Goal: Task Accomplishment & Management: Manage account settings

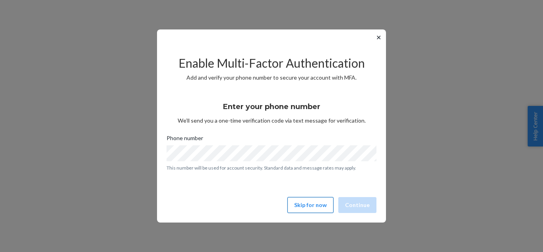
click at [307, 203] on button "Skip for now" at bounding box center [310, 205] width 46 height 16
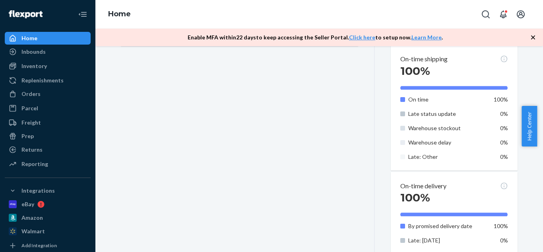
scroll to position [474, 0]
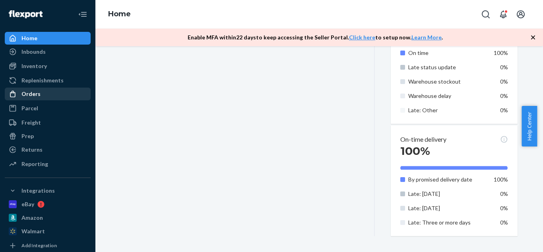
click at [31, 94] on div "Orders" at bounding box center [30, 94] width 19 height 8
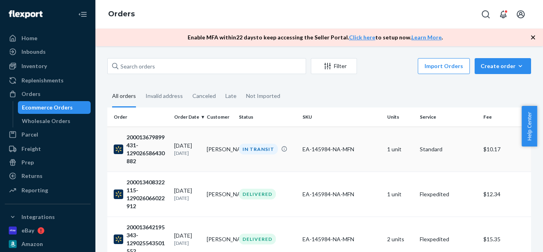
click at [370, 146] on div "EA-145984-NA-MFN" at bounding box center [341, 149] width 78 height 8
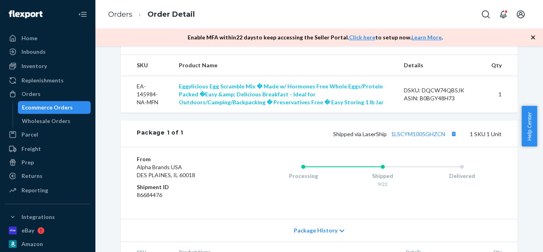
scroll to position [289, 0]
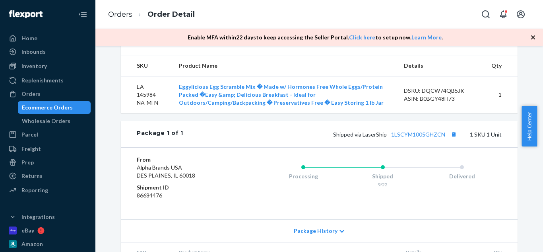
click at [53, 106] on div "Ecommerce Orders" at bounding box center [47, 107] width 51 height 8
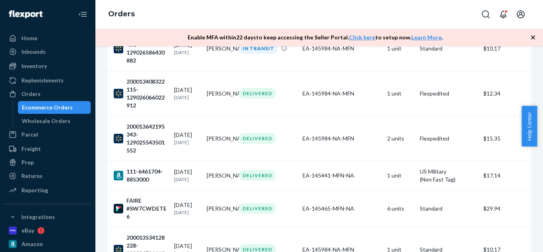
scroll to position [151, 0]
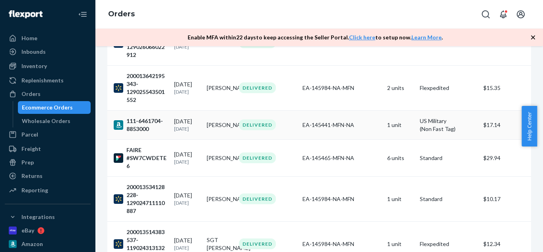
click at [349, 126] on div "EA-145441-MFN-NA" at bounding box center [341, 125] width 78 height 8
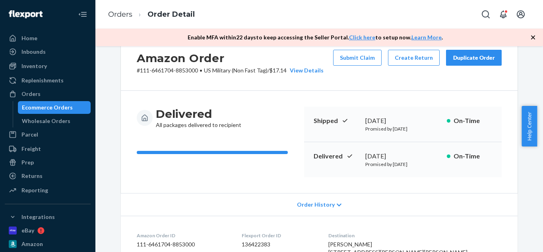
scroll to position [23, 0]
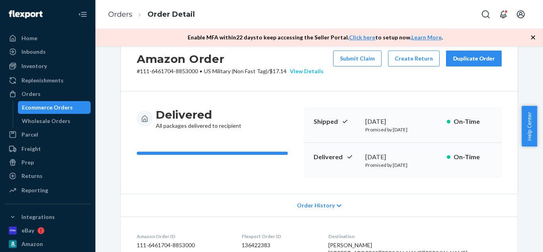
click at [310, 70] on div "View Details" at bounding box center [305, 71] width 37 height 8
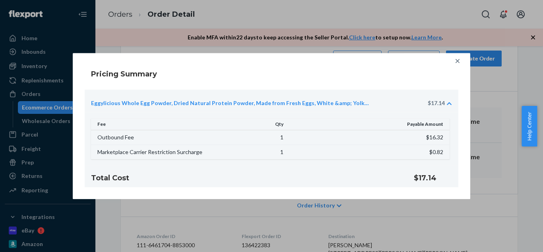
click at [457, 62] on icon at bounding box center [457, 61] width 8 height 8
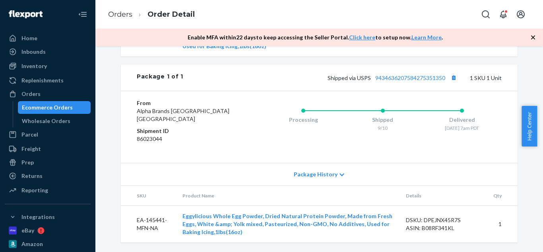
scroll to position [354, 0]
click at [57, 106] on div "Ecommerce Orders" at bounding box center [47, 107] width 51 height 8
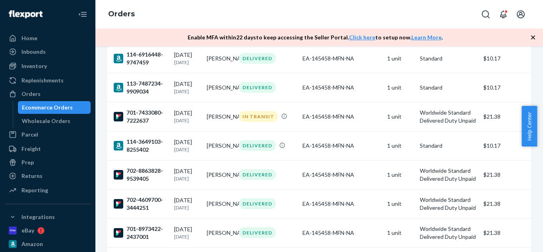
scroll to position [1985, 0]
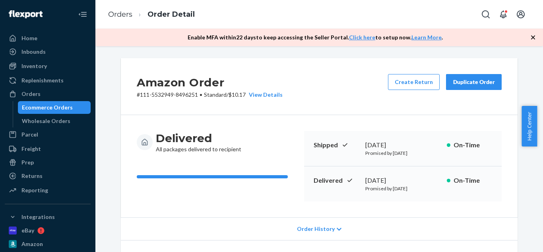
click at [472, 85] on div "Duplicate Order" at bounding box center [474, 82] width 42 height 8
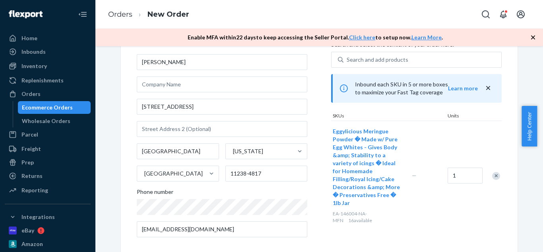
scroll to position [45, 0]
click at [71, 107] on div "Ecommerce Orders" at bounding box center [55, 107] width 72 height 11
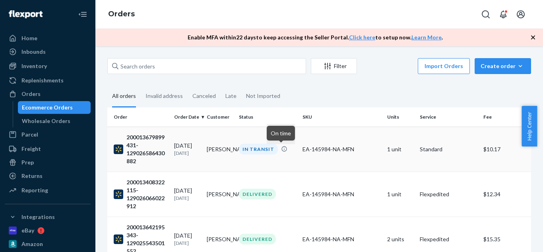
click at [282, 147] on icon at bounding box center [284, 148] width 5 height 5
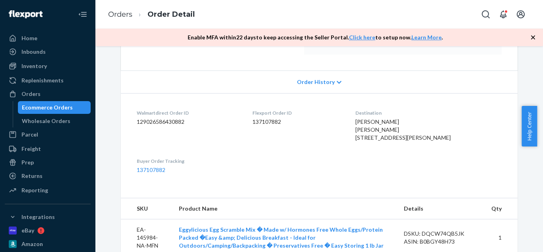
scroll to position [147, 0]
click at [316, 78] on span "Order History" at bounding box center [316, 81] width 38 height 8
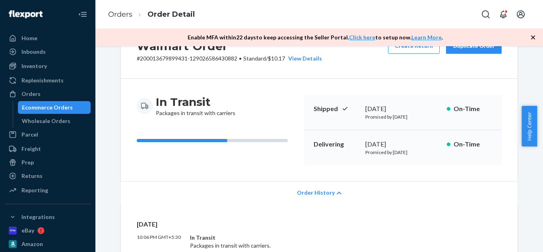
scroll to position [0, 0]
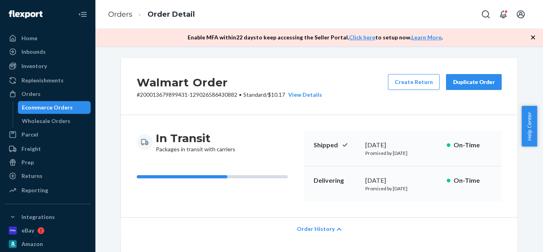
click at [460, 84] on div "Duplicate Order" at bounding box center [474, 82] width 42 height 8
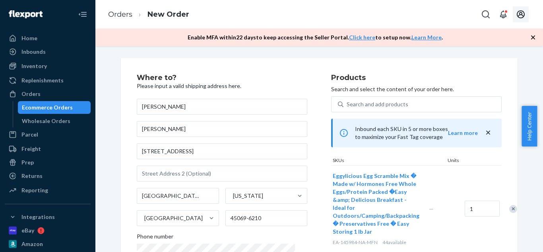
click at [522, 17] on icon "Open account menu" at bounding box center [521, 15] width 10 height 10
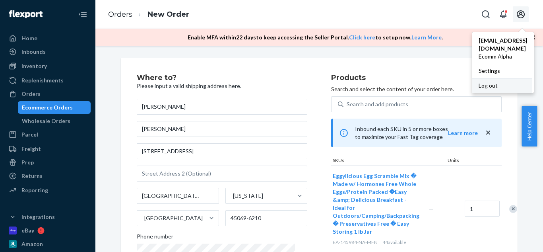
click at [483, 78] on div "Log out" at bounding box center [502, 85] width 60 height 15
